Goal: Task Accomplishment & Management: Use online tool/utility

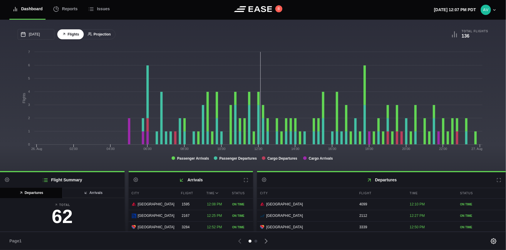
click at [103, 31] on button "Projection" at bounding box center [99, 34] width 32 height 10
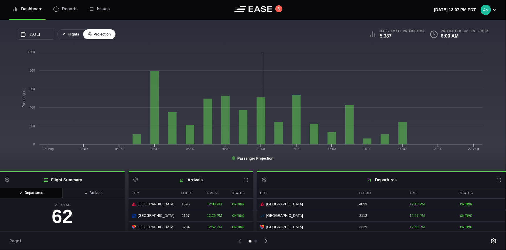
click at [73, 35] on button "Flights" at bounding box center [70, 34] width 26 height 10
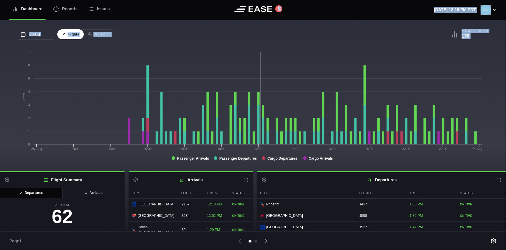
drag, startPoint x: 346, startPoint y: 16, endPoint x: 417, endPoint y: 47, distance: 78.1
click at [417, 47] on div "Dashboard Reports Issues 8 Tuesday, August 26th 12:19 PM PDT Settings Feed Stat…" at bounding box center [253, 125] width 506 height 250
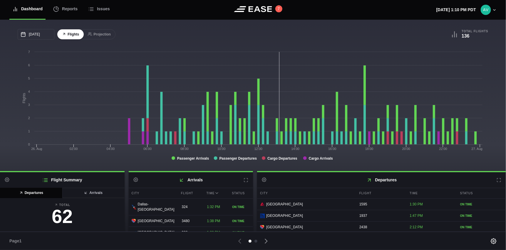
drag, startPoint x: 140, startPoint y: 250, endPoint x: 81, endPoint y: 248, distance: 60.0
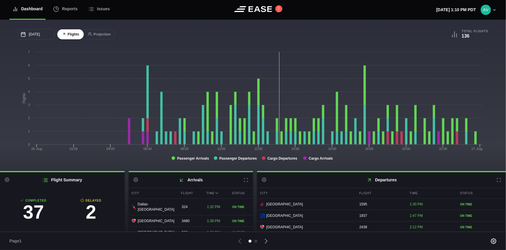
scroll to position [59, 0]
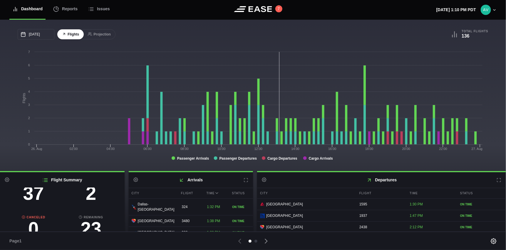
click at [83, 199] on h3 "2" at bounding box center [91, 193] width 58 height 19
select select "passenger"
select select "DELAYED"
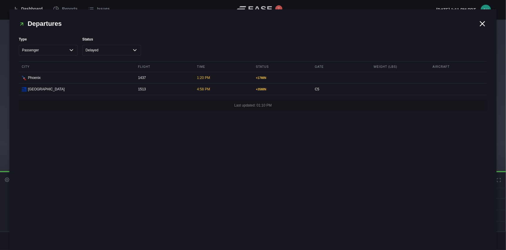
click at [480, 25] on icon at bounding box center [482, 23] width 9 height 9
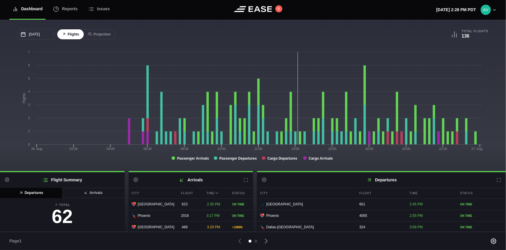
click at [180, 37] on div "08/26/2025 August Sun Mon Tue Wed Thu Fri Sat 27 28 29 30 31 Aug 1 2 3 4 5 6 7 …" at bounding box center [135, 34] width 235 height 11
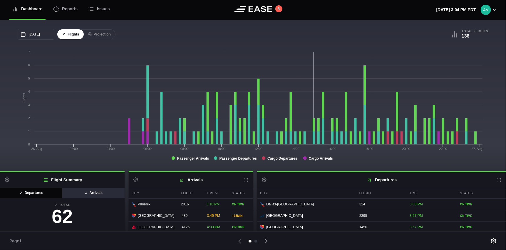
click at [90, 195] on button "Arrivals" at bounding box center [93, 193] width 63 height 10
click at [43, 194] on button "Departures" at bounding box center [31, 193] width 63 height 10
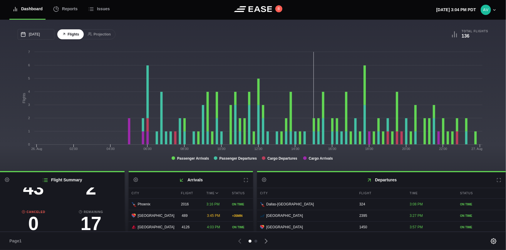
scroll to position [67, 0]
